Goal: Information Seeking & Learning: Learn about a topic

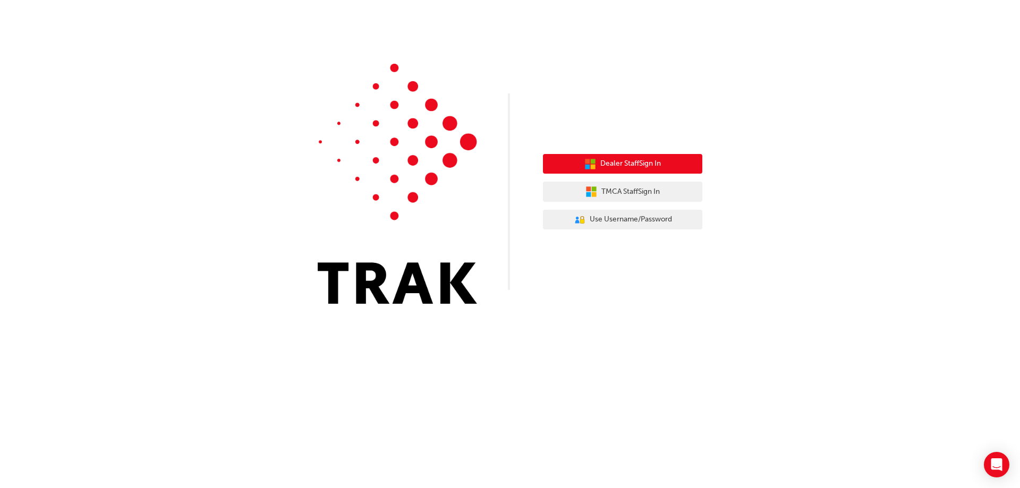
click at [659, 166] on span "Dealer Staff Sign In" at bounding box center [630, 164] width 61 height 12
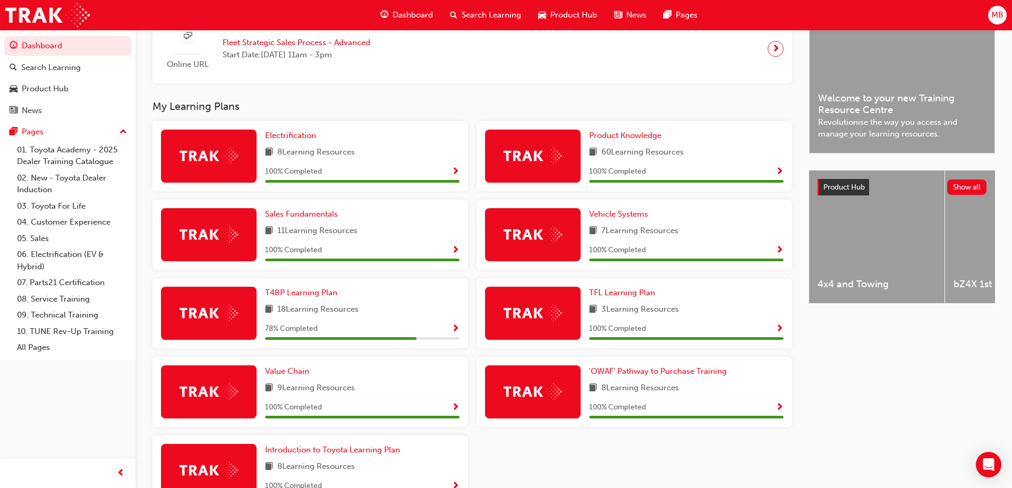
scroll to position [319, 0]
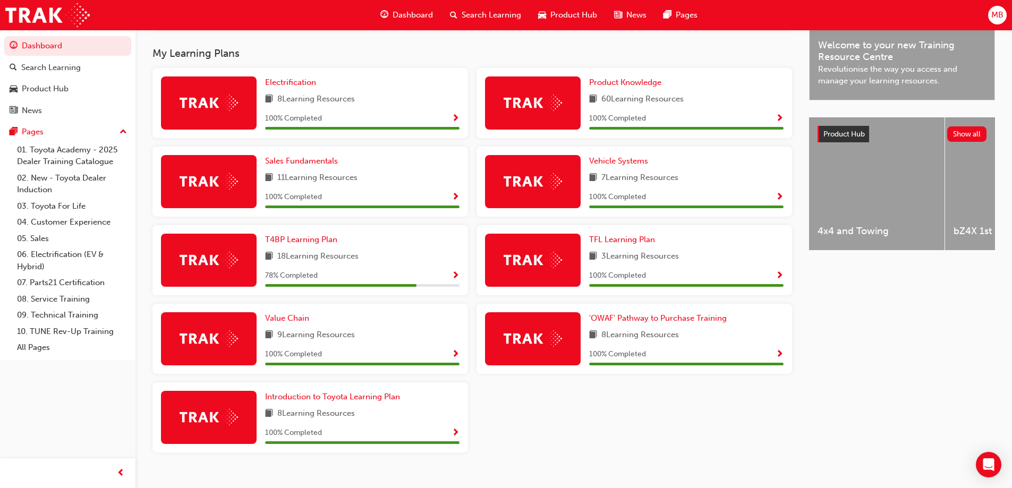
click at [222, 275] on div at bounding box center [209, 260] width 96 height 53
click at [456, 277] on span "Show Progress" at bounding box center [455, 276] width 8 height 10
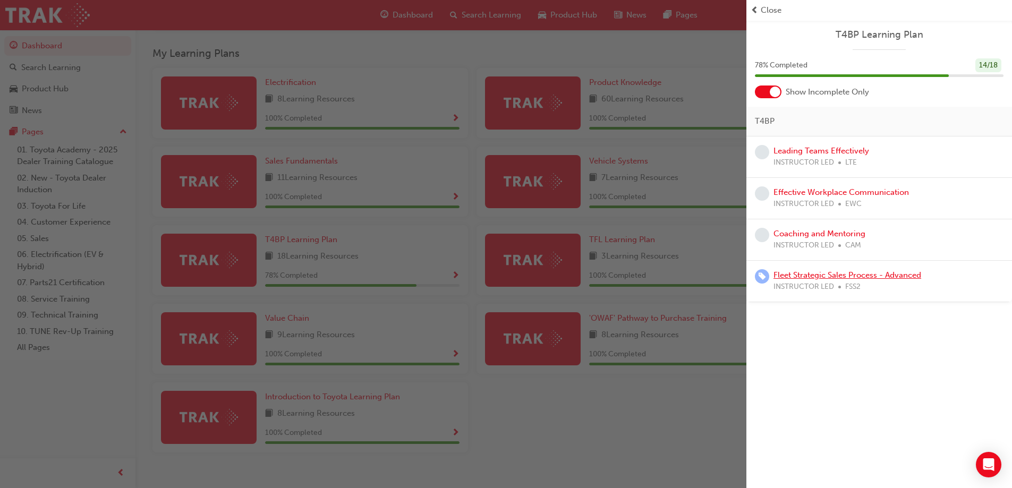
click at [858, 273] on link "Fleet Strategic Sales Process - Advanced" at bounding box center [847, 275] width 148 height 10
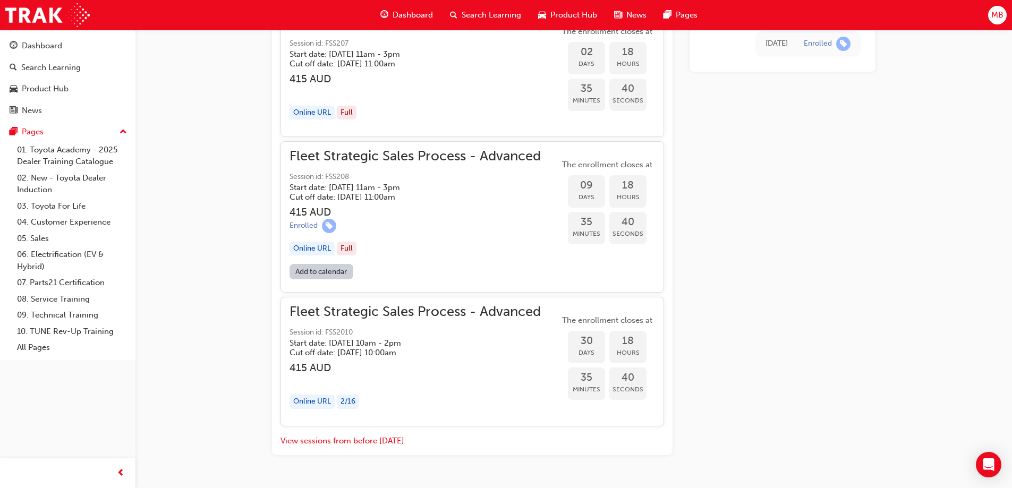
scroll to position [1298, 0]
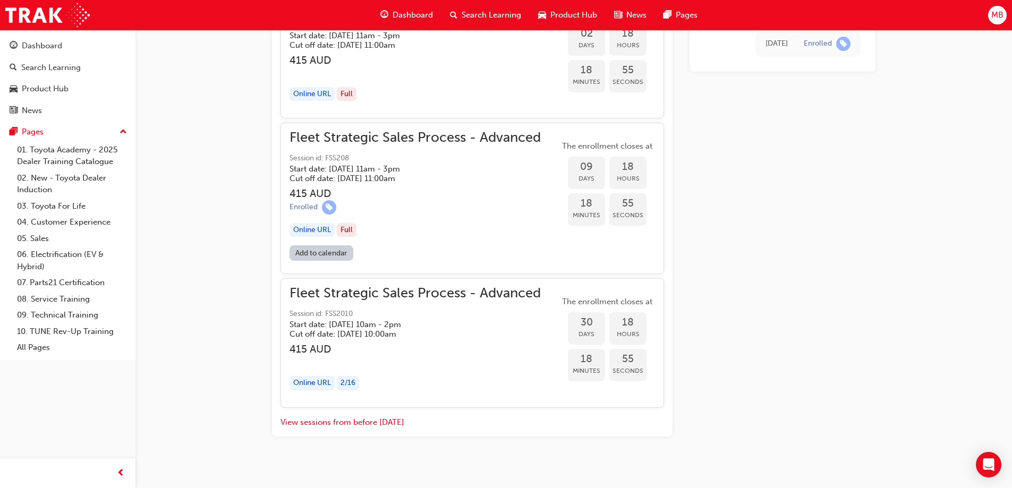
click at [996, 10] on span "MB" at bounding box center [997, 15] width 12 height 12
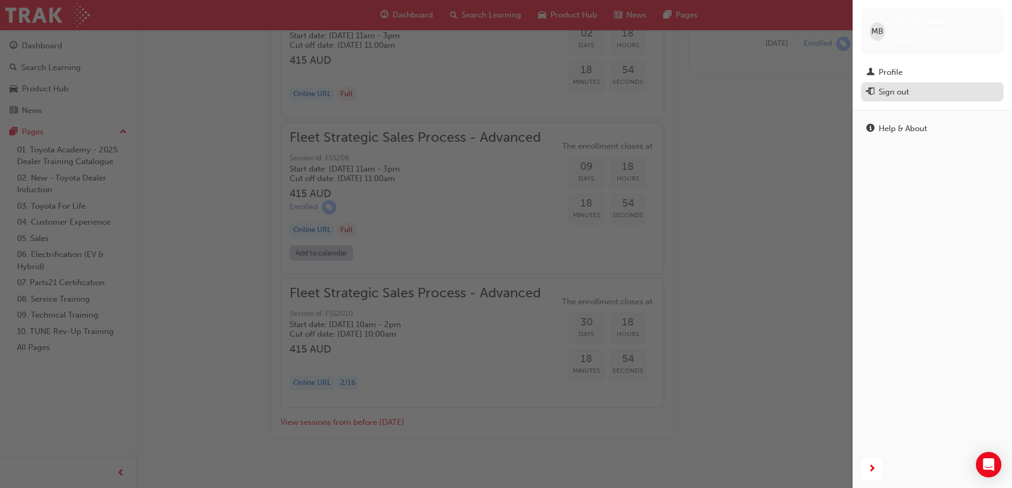
click at [898, 86] on div "Sign out" at bounding box center [893, 92] width 30 height 12
